Goal: Navigation & Orientation: Find specific page/section

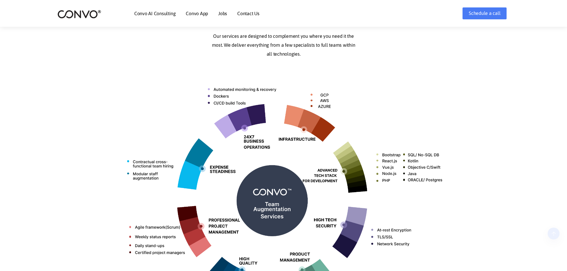
scroll to position [238, 0]
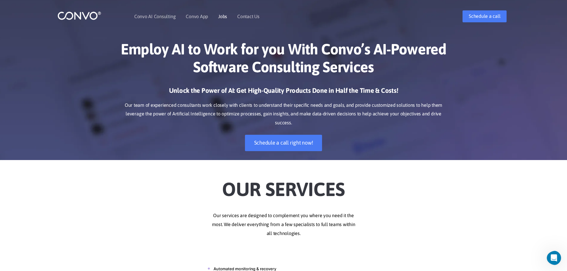
click at [219, 18] on link "Jobs" at bounding box center [222, 16] width 9 height 5
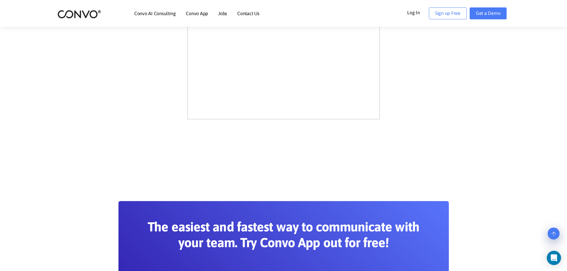
scroll to position [357, 0]
